Goal: Information Seeking & Learning: Compare options

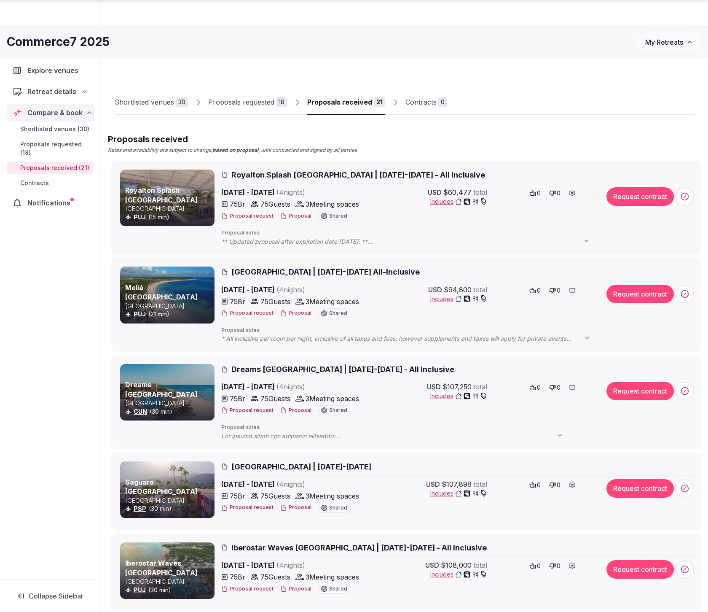
scroll to position [278, 0]
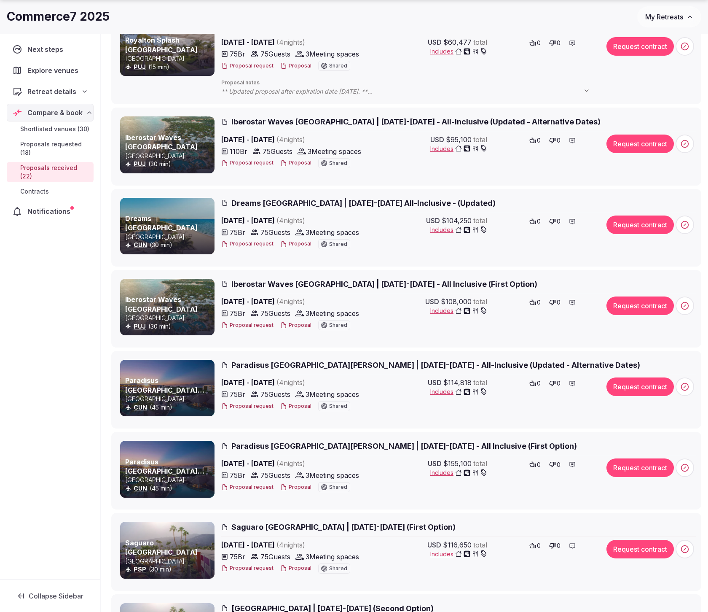
scroll to position [151, 0]
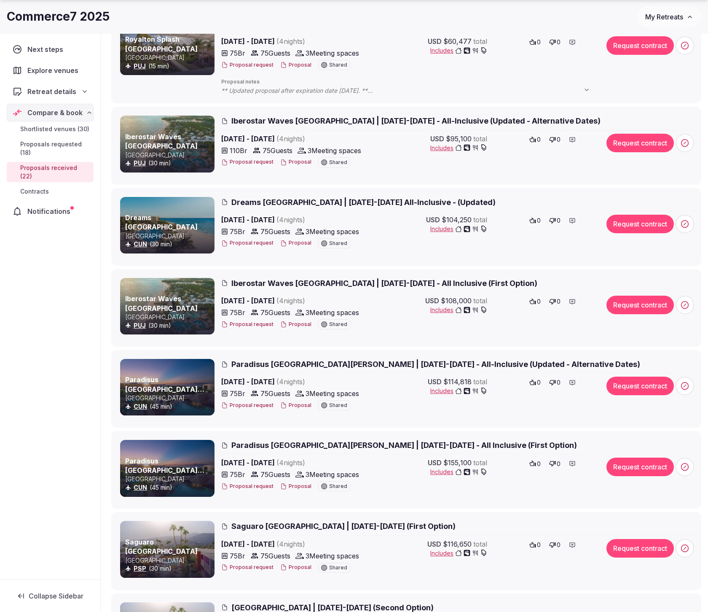
click at [390, 203] on span "Dreams Riviera Cancun Resort | December 3-7, 2025 All-Inclusive - (Updated)" at bounding box center [363, 202] width 264 height 11
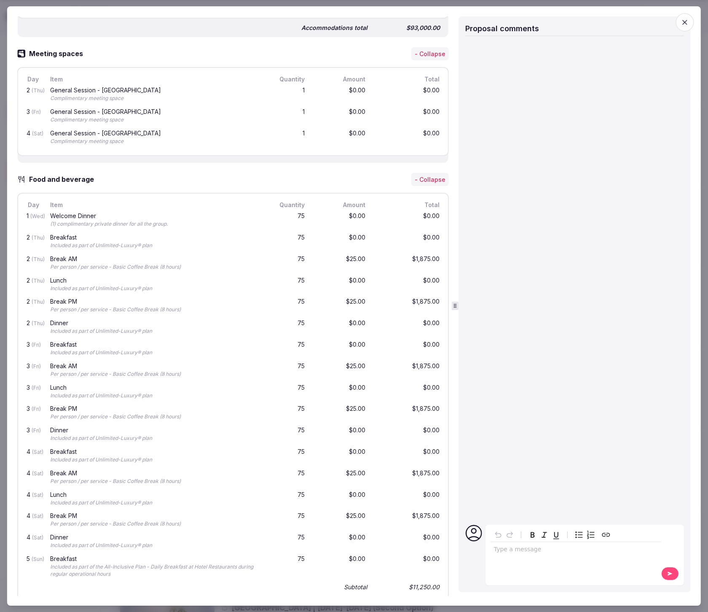
scroll to position [0, 0]
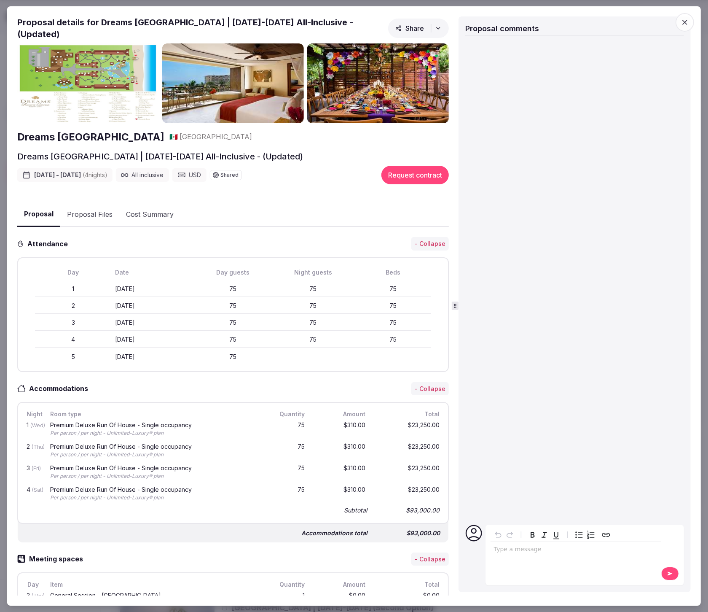
click at [690, 19] on span "button" at bounding box center [685, 22] width 19 height 19
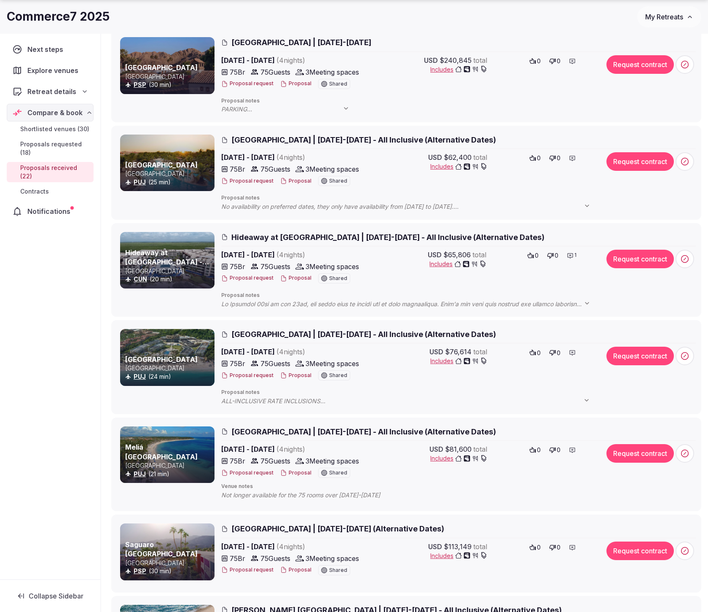
scroll to position [1089, 0]
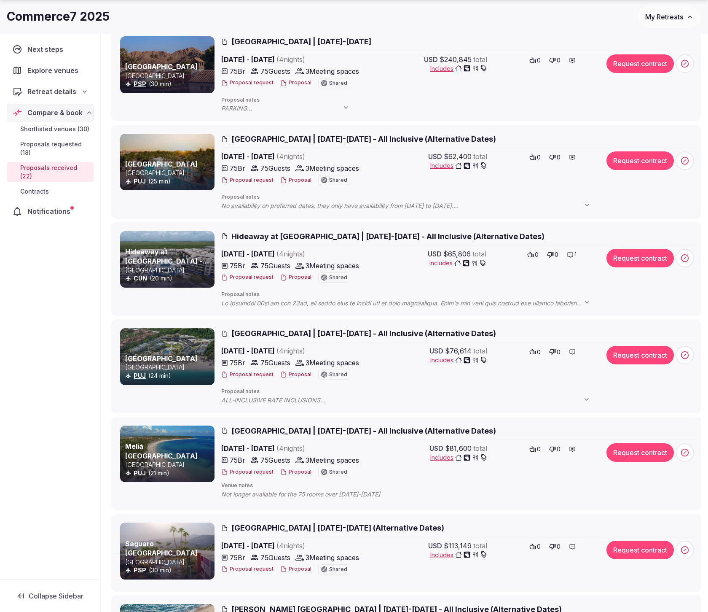
click at [271, 234] on span "Hideaway at [GEOGRAPHIC_DATA] | [DATE]-[DATE] - All Inclusive (Alternative Date…" at bounding box center [387, 236] width 313 height 11
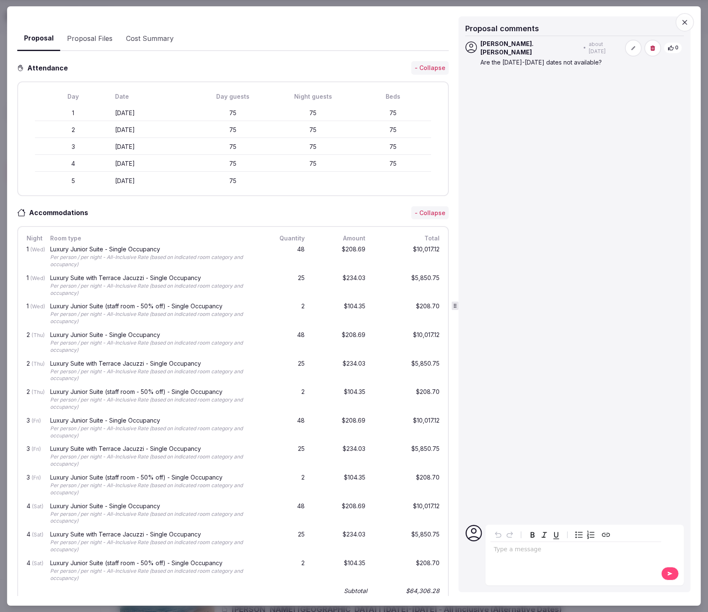
scroll to position [0, 0]
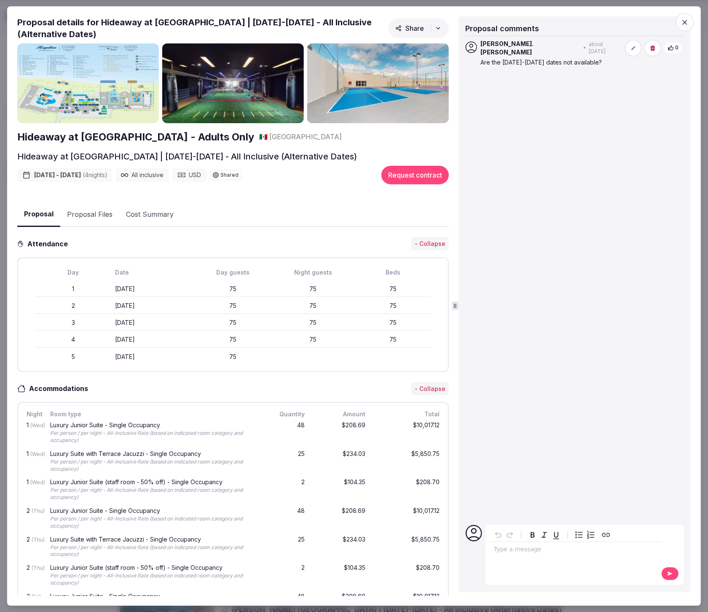
click at [683, 27] on span "button" at bounding box center [685, 22] width 19 height 19
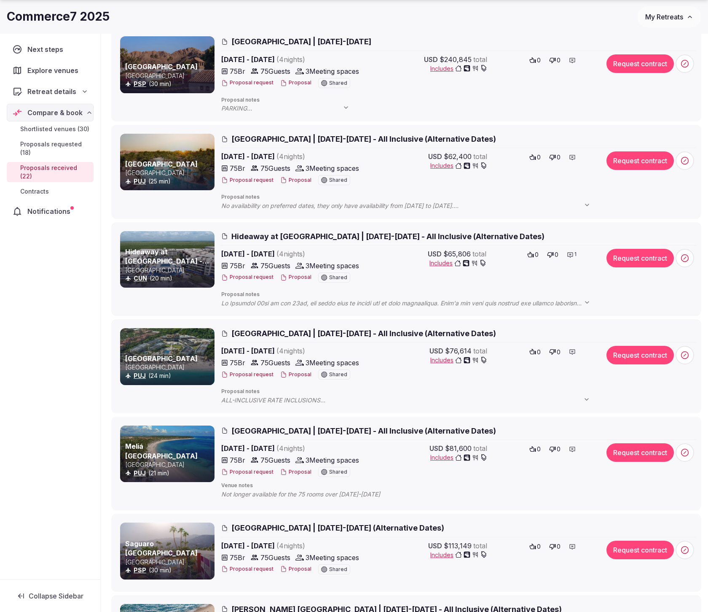
scroll to position [1089, 0]
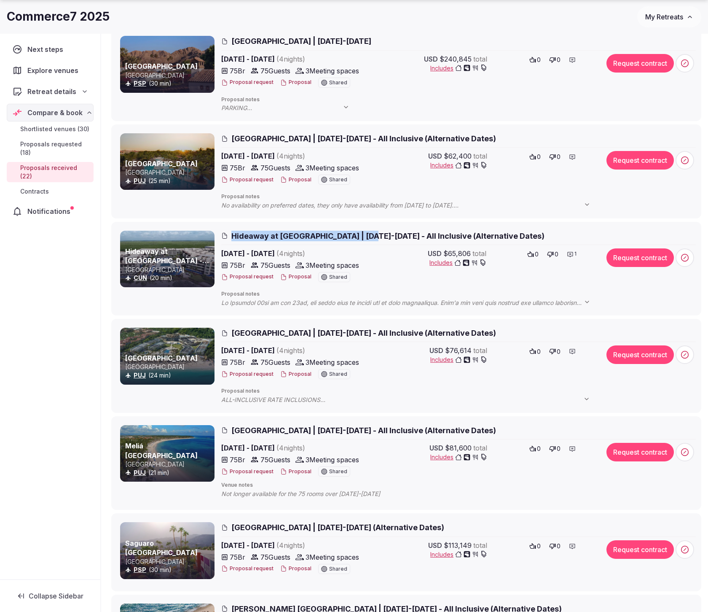
drag, startPoint x: 225, startPoint y: 234, endPoint x: 368, endPoint y: 237, distance: 143.8
click at [368, 237] on h2 "Hideaway at [GEOGRAPHIC_DATA] | [DATE]-[DATE] - All Inclusive (Alternative Date…" at bounding box center [458, 236] width 475 height 11
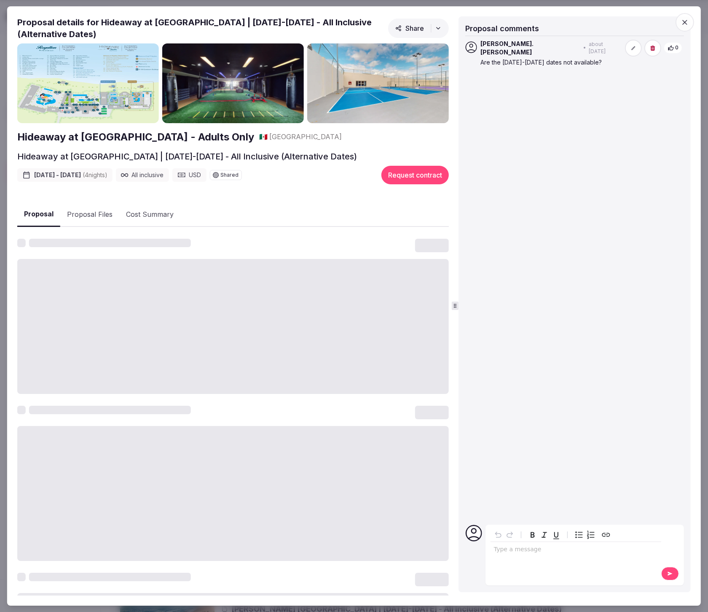
copy span "Hideaway at Royalton Riviera Cancun"
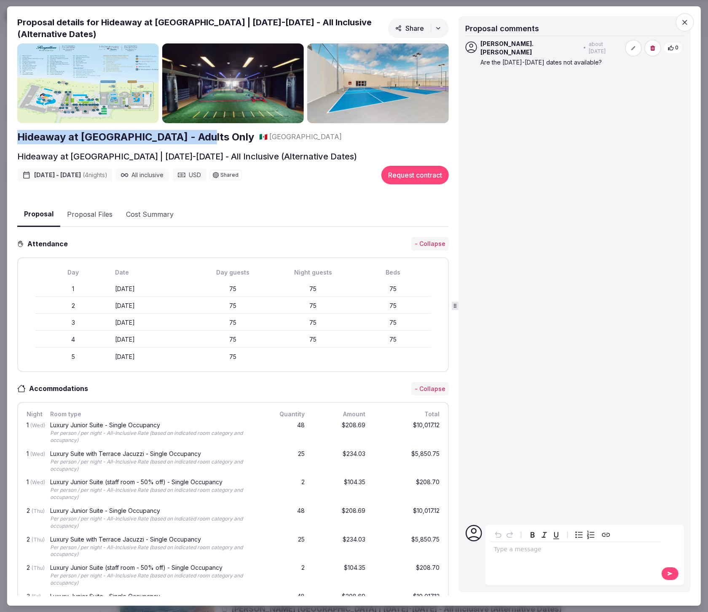
drag, startPoint x: 14, startPoint y: 136, endPoint x: 199, endPoint y: 138, distance: 184.3
click at [199, 138] on div "Proposal Proposal Proposal details for Hideaway at Royalton Riviera Cancun | De…" at bounding box center [354, 306] width 694 height 600
copy h2 "Hideaway at Royalton Riviera Cancun"
click at [687, 24] on icon "button" at bounding box center [685, 22] width 8 height 8
